Goal: Contribute content: Add original content to the website for others to see

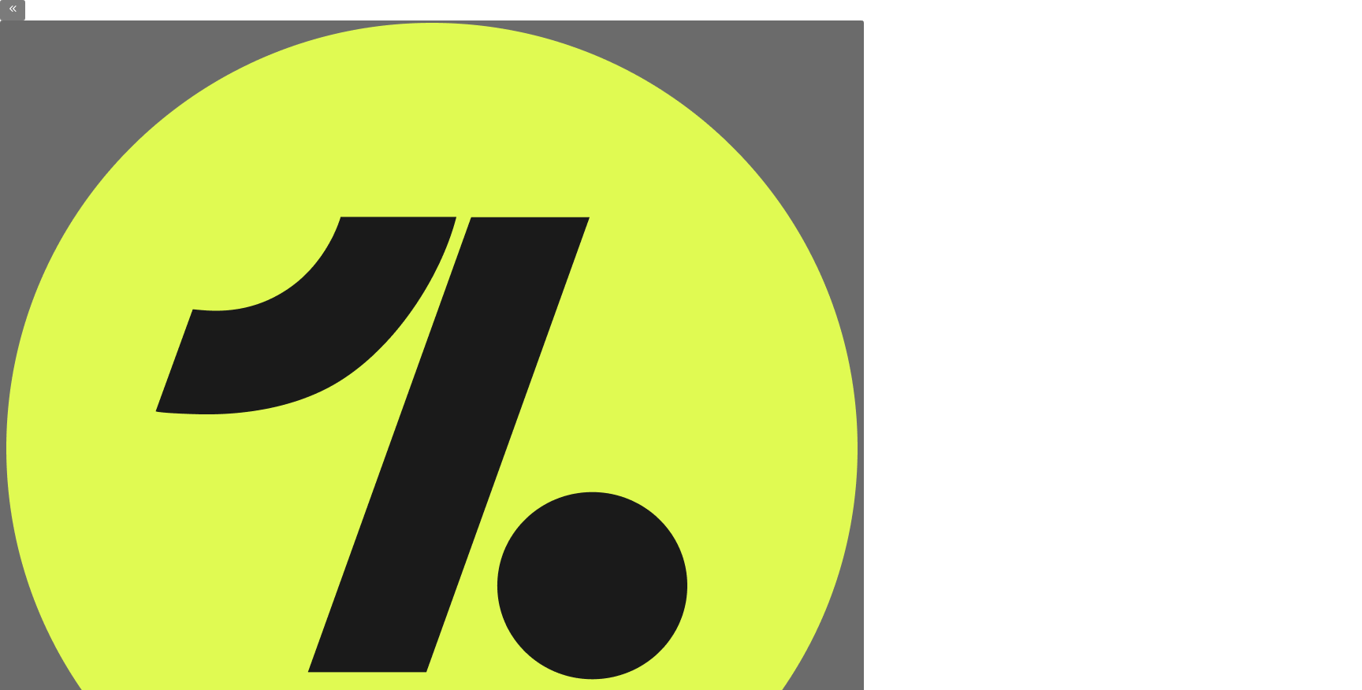
scroll to position [2462, 0]
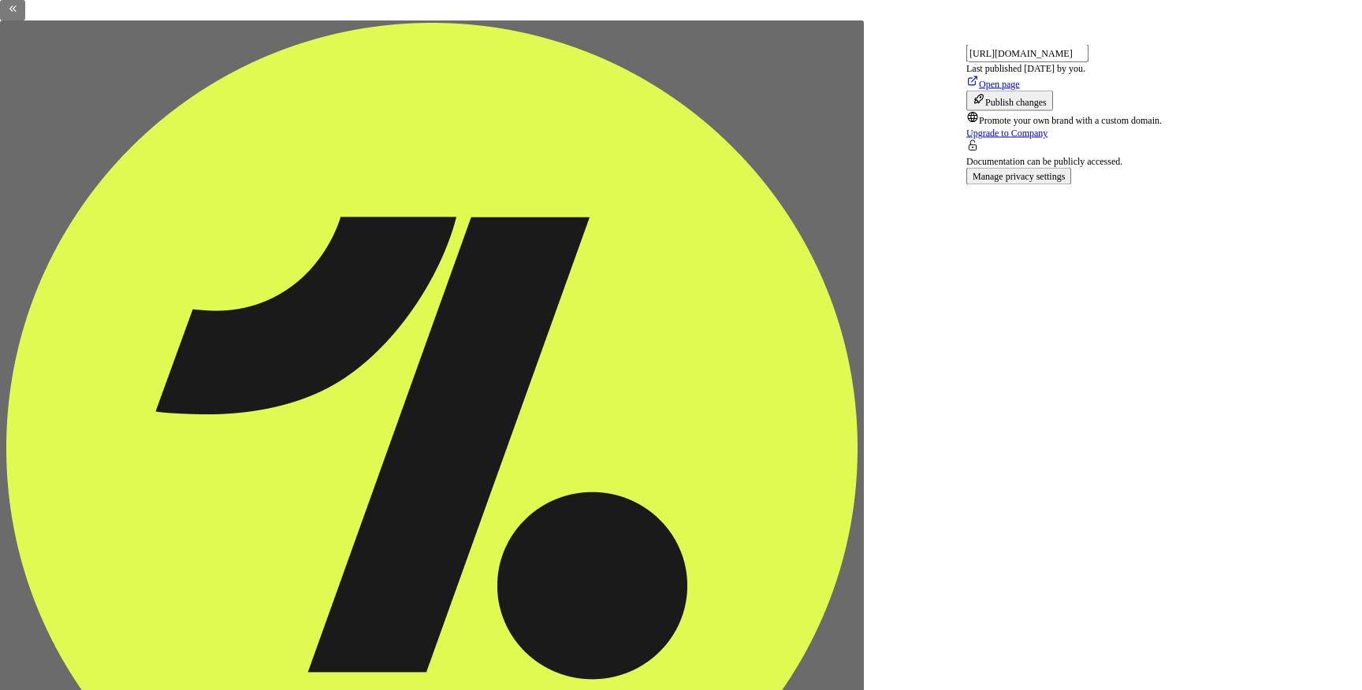
click at [1047, 108] on span "Publish changes" at bounding box center [1015, 102] width 61 height 11
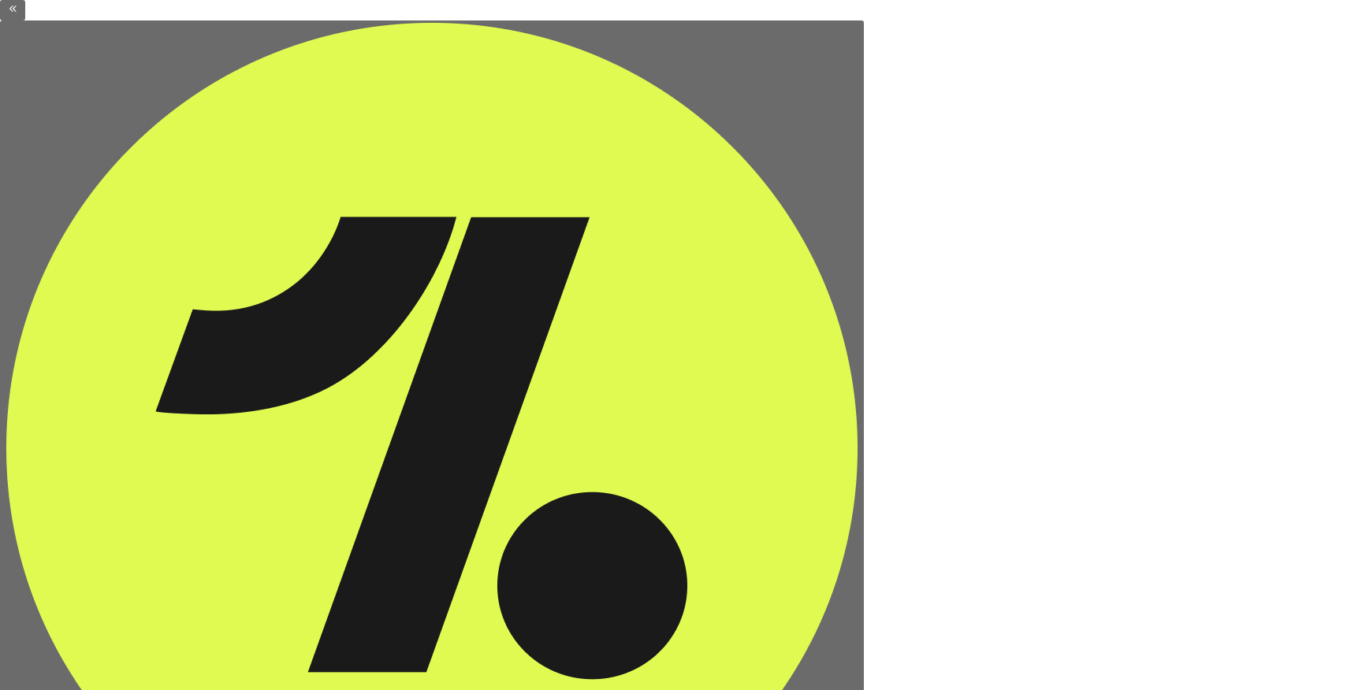
type textarea "*"
